Goal: Browse casually: Explore the website without a specific task or goal

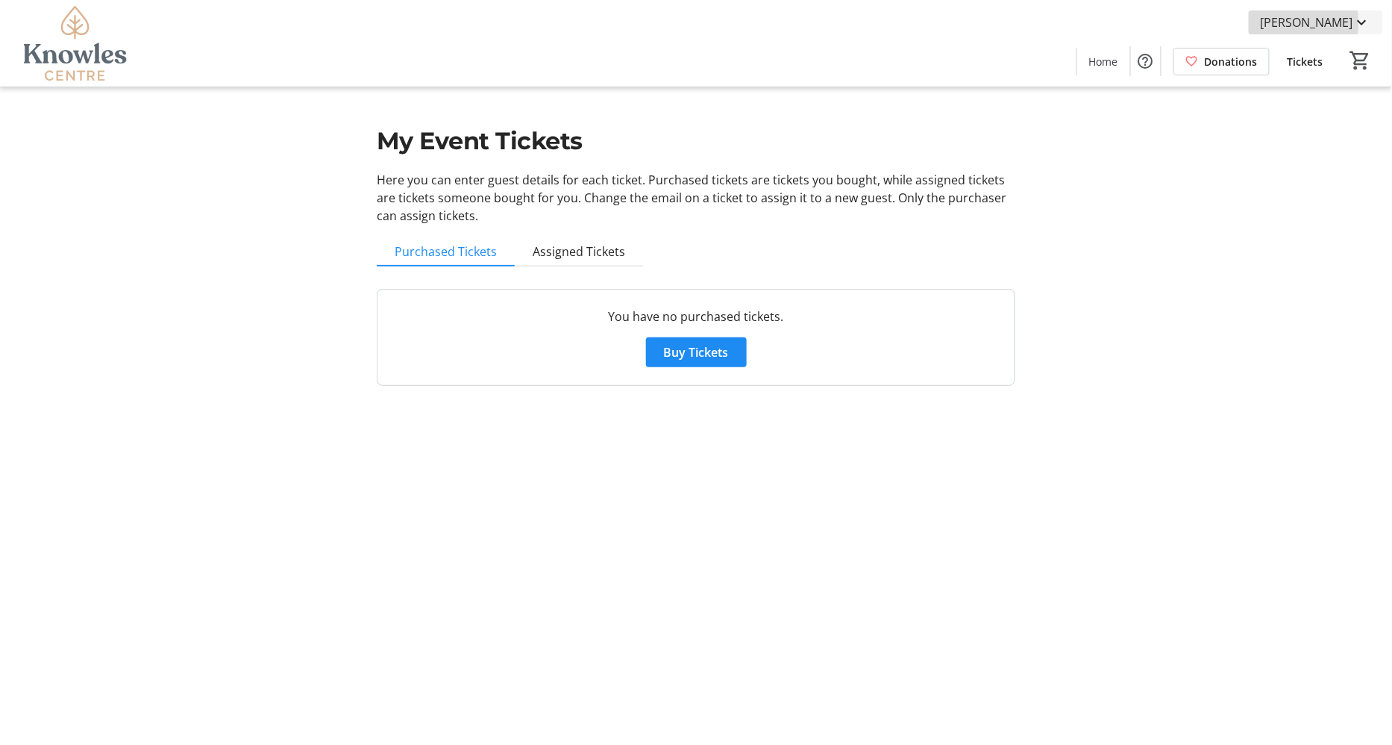
click at [1328, 22] on span "Janet Hamel" at bounding box center [1307, 22] width 93 height 18
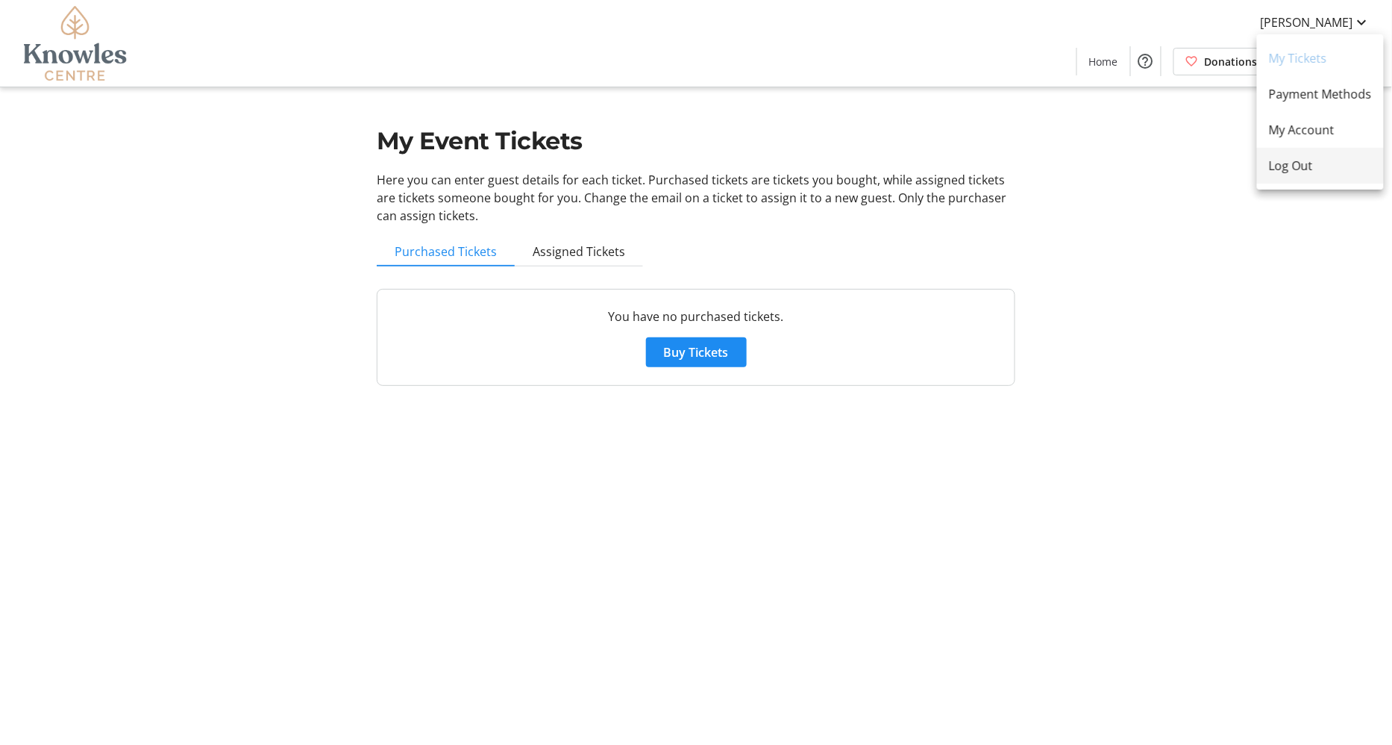
click at [1310, 166] on span "Log Out" at bounding box center [1320, 166] width 103 height 18
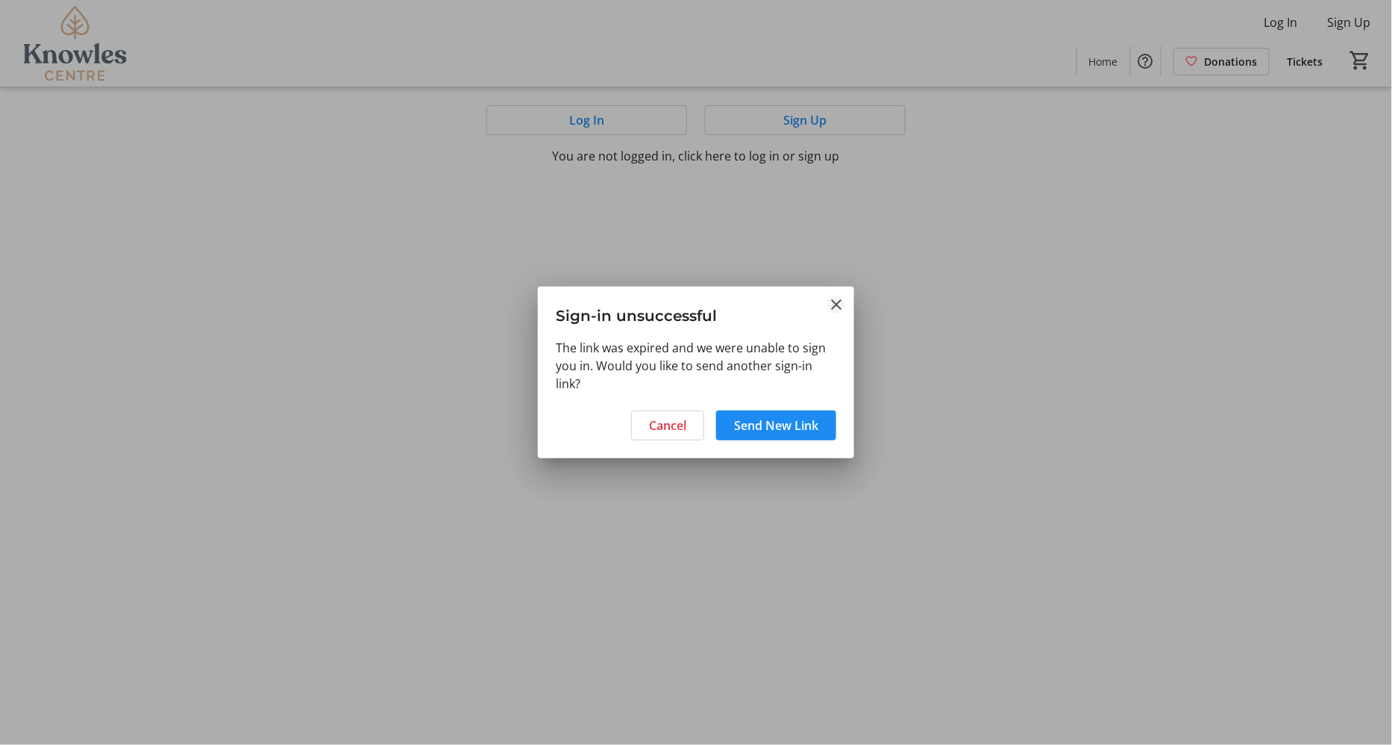
click at [832, 302] on mat-icon "Close" at bounding box center [836, 304] width 18 height 18
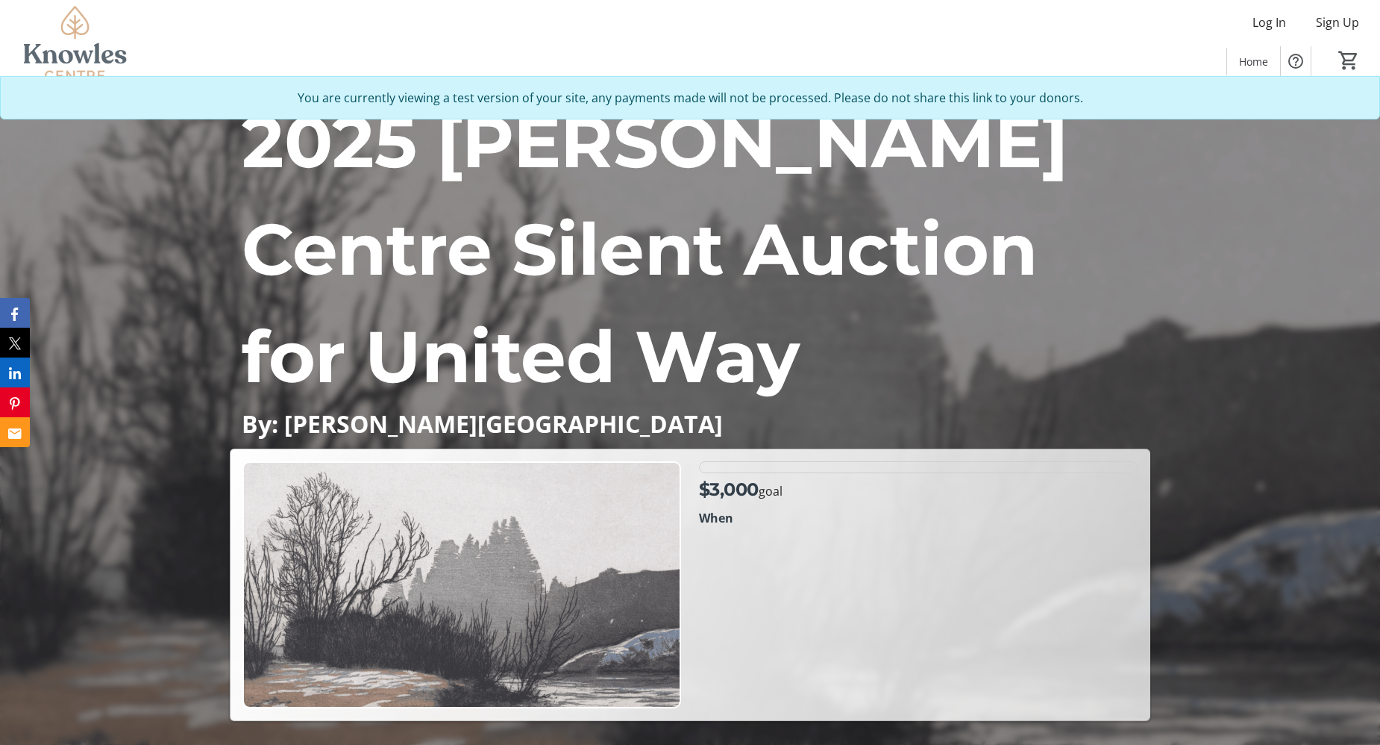
click at [1203, 189] on div "2025 Knowles Centre Silent Auction for United Way By: Knowles Centre $3,000 goa…" at bounding box center [690, 403] width 1380 height 633
